Goal: Information Seeking & Learning: Learn about a topic

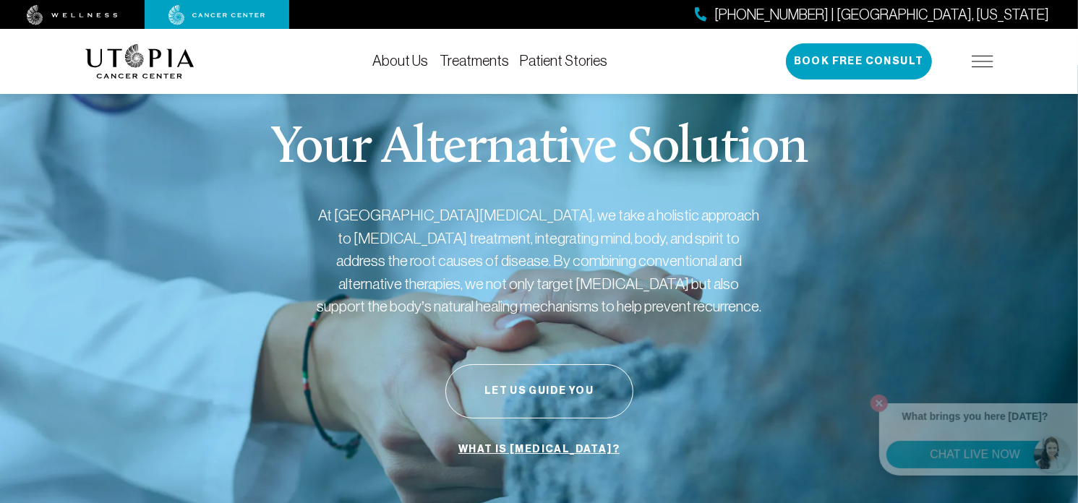
click at [489, 59] on link "Treatments" at bounding box center [473, 61] width 69 height 16
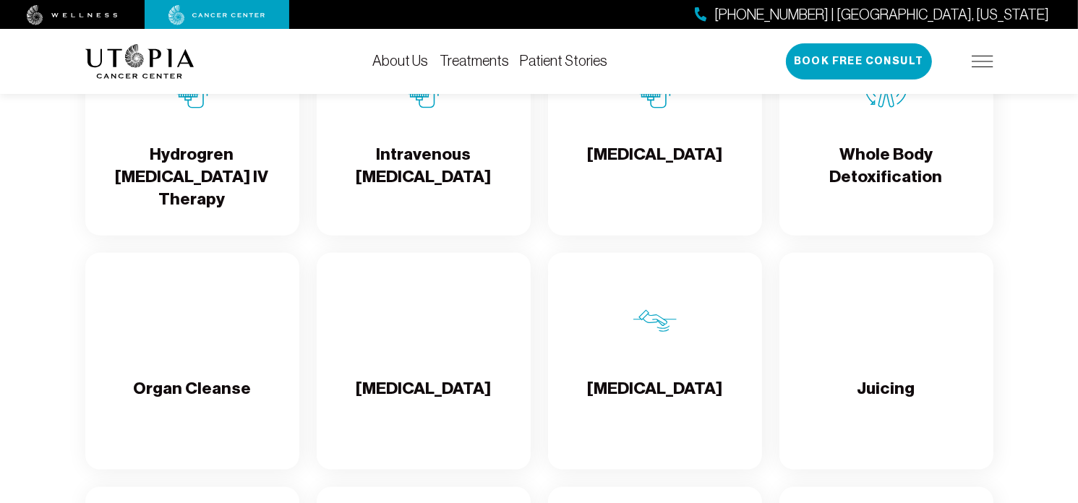
scroll to position [1809, 0]
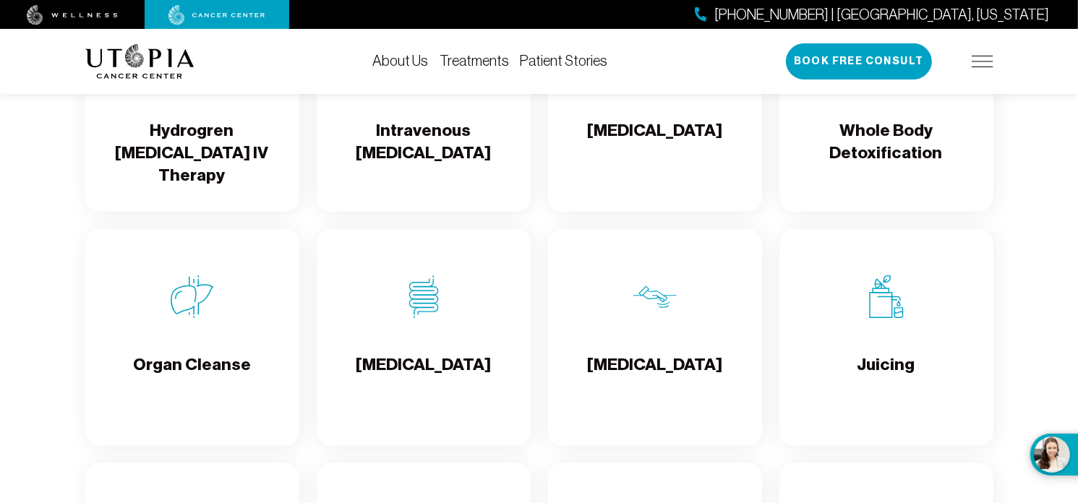
click at [887, 319] on img at bounding box center [886, 296] width 43 height 43
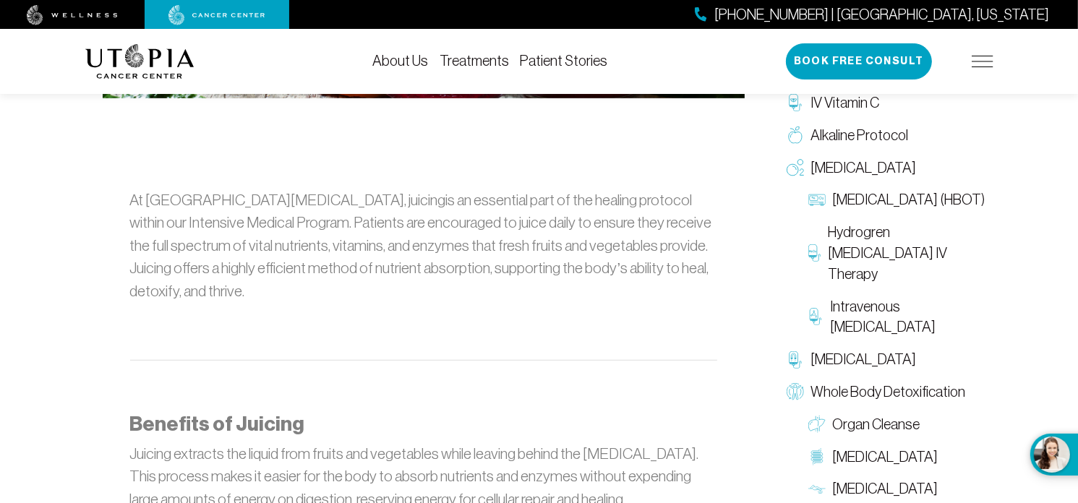
scroll to position [765, 0]
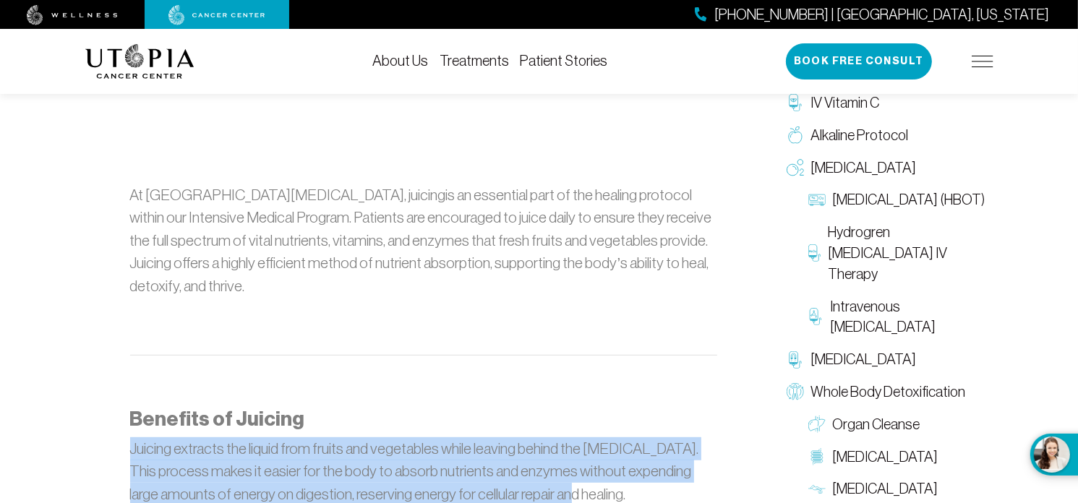
drag, startPoint x: 133, startPoint y: 424, endPoint x: 541, endPoint y: 479, distance: 411.4
click at [541, 479] on p "Juicing extracts the liquid from fruits and vegetables while leaving behind the…" at bounding box center [423, 471] width 587 height 69
copy p "Juicing extracts the liquid from fruits and vegetables while leaving behind the…"
